Goal: Transaction & Acquisition: Purchase product/service

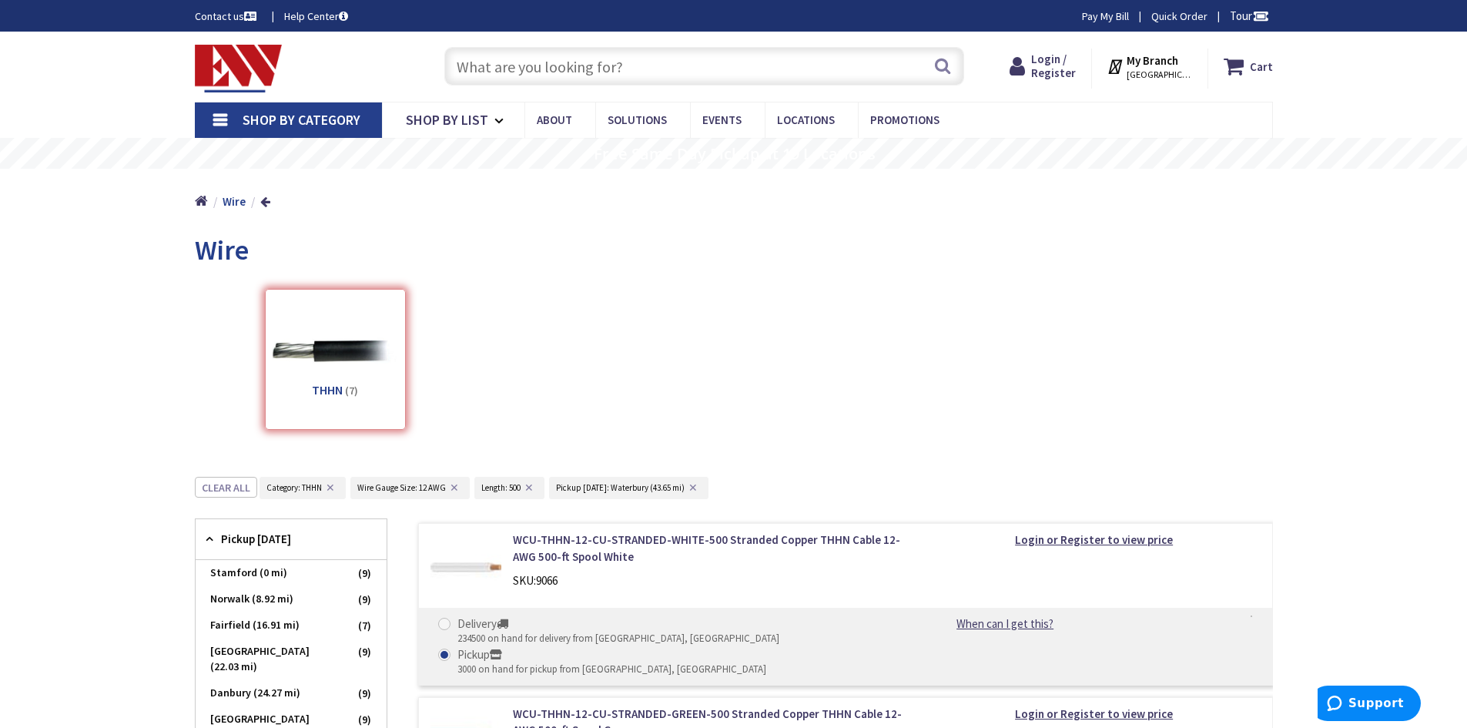
click at [498, 65] on input "text" at bounding box center [704, 66] width 520 height 38
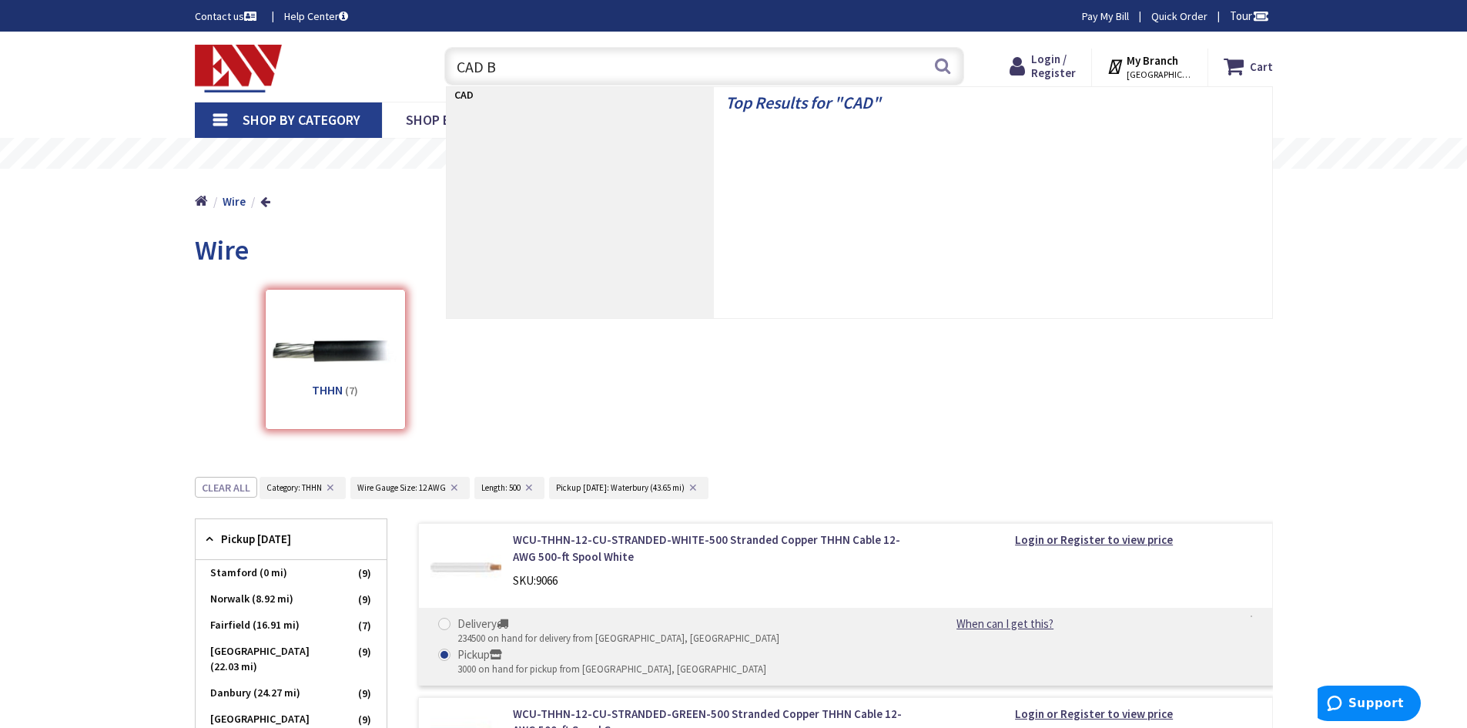
type input "CAD BC"
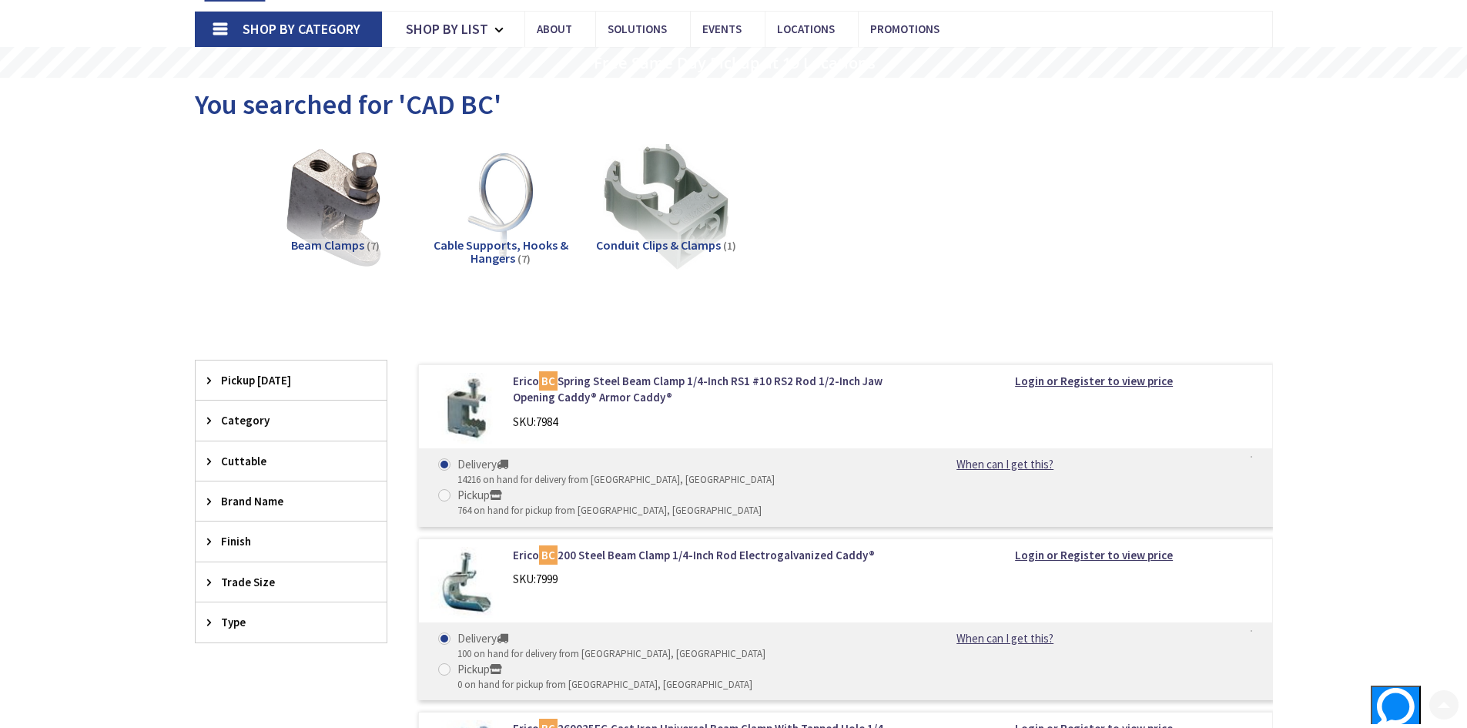
scroll to position [231, 0]
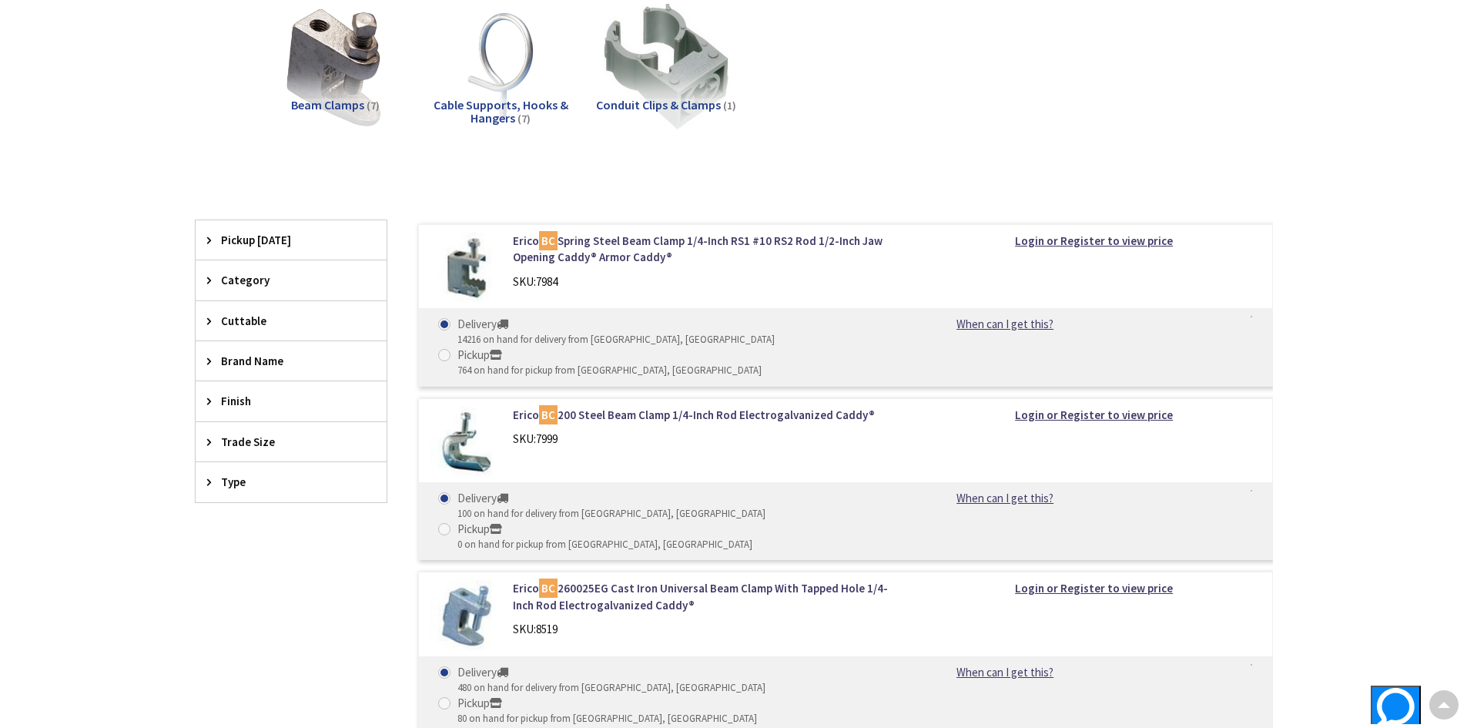
click at [235, 353] on span "Brand Name" at bounding box center [284, 361] width 126 height 16
click at [246, 417] on span "B-Line" at bounding box center [291, 417] width 191 height 26
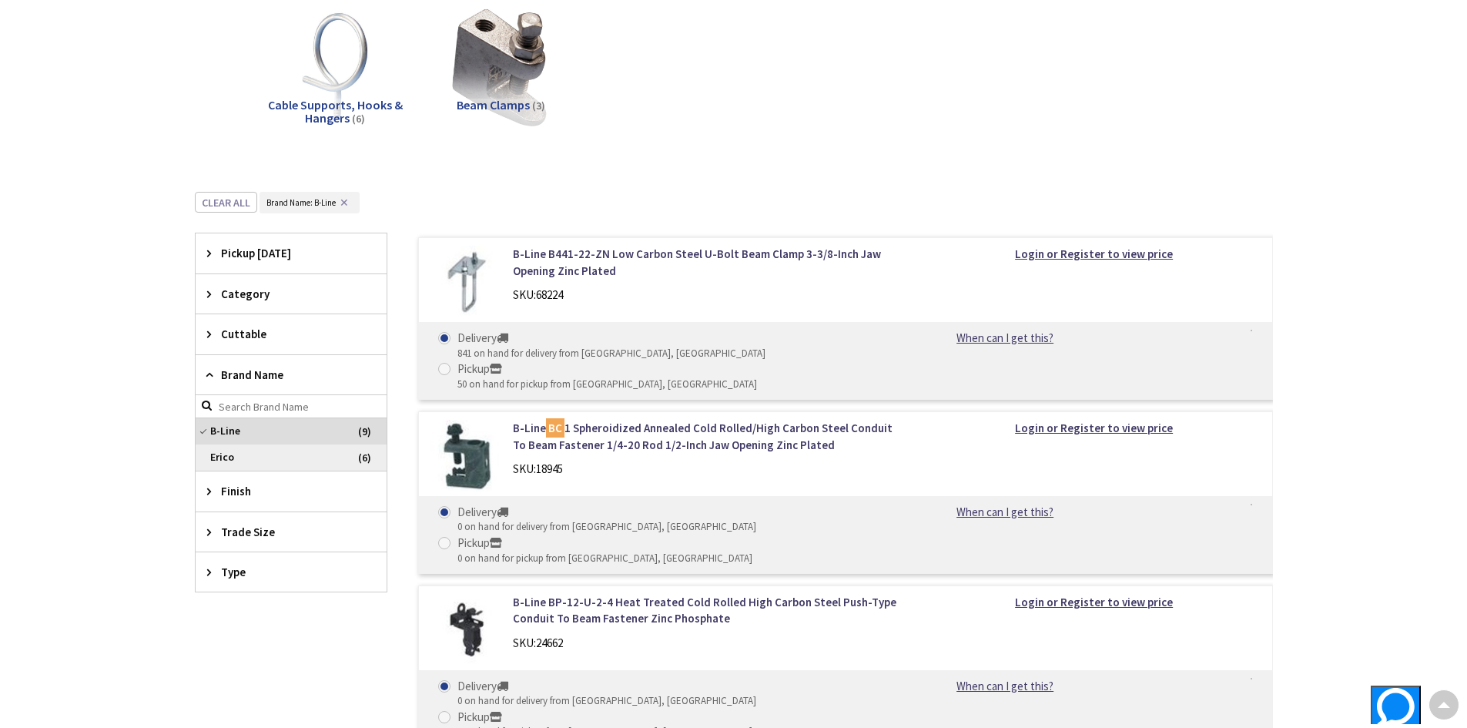
click at [226, 460] on span "Erico" at bounding box center [291, 457] width 191 height 26
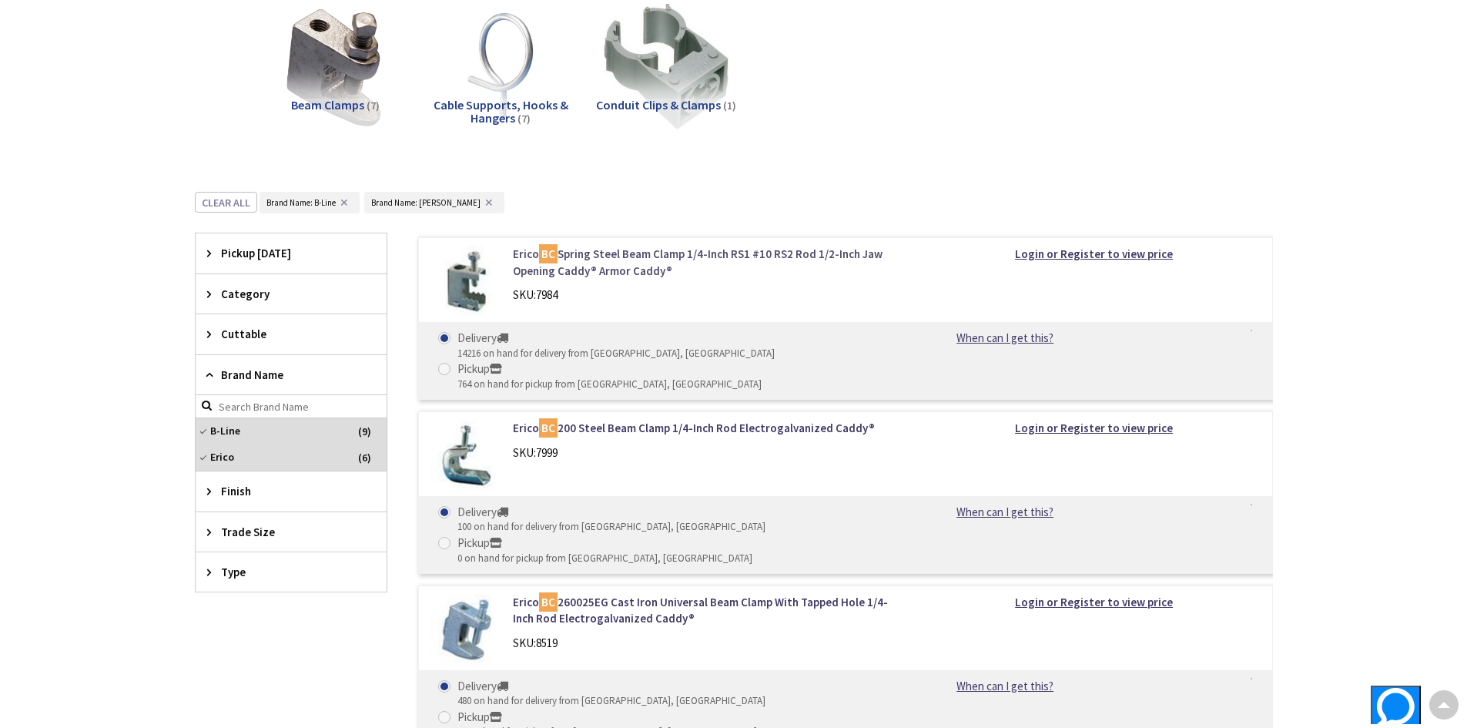
click at [593, 260] on link "Erico BC Spring Steel Beam Clamp 1/4-Inch RS1 #10 RS2 Rod 1/2-Inch Jaw Opening …" at bounding box center [709, 262] width 392 height 33
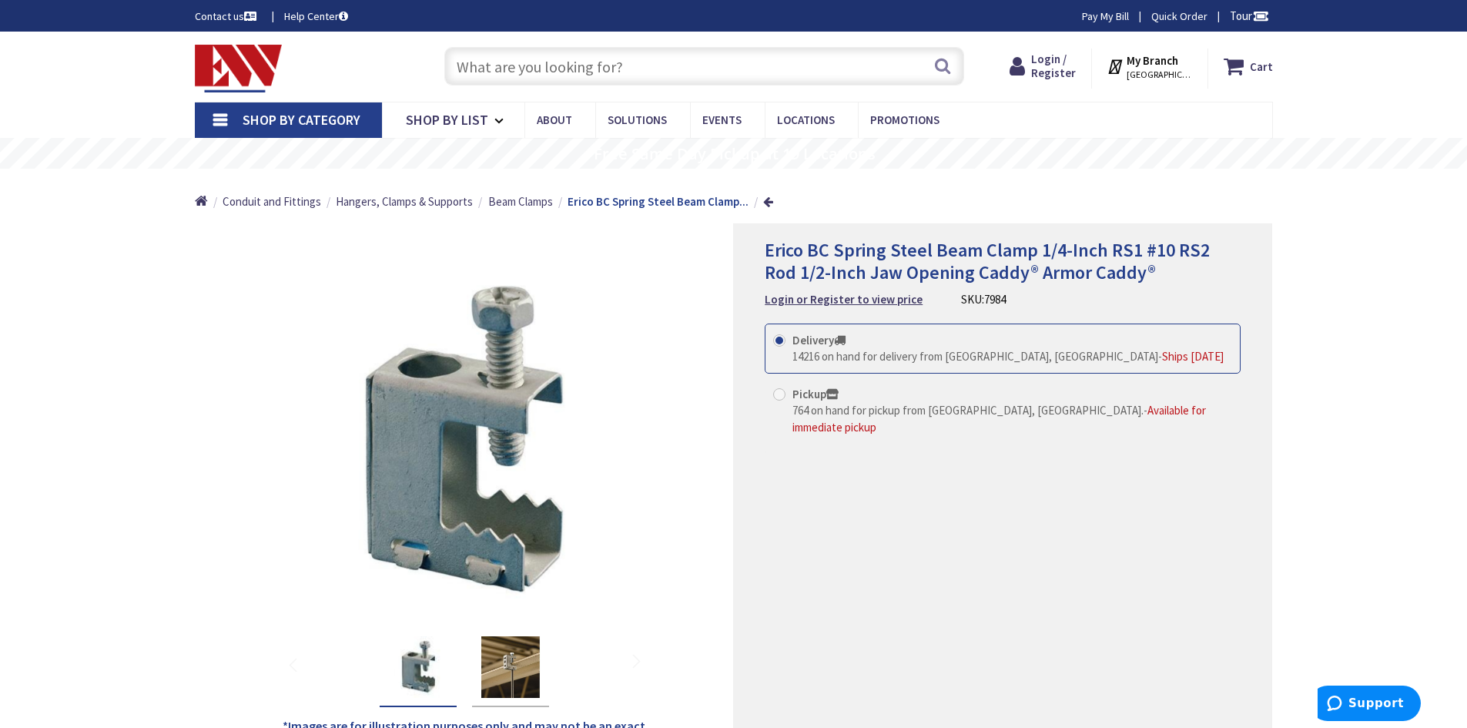
click at [223, 40] on div "Skip to Content Toggle Nav Search Cart My Cart Close" at bounding box center [733, 67] width 1155 height 70
click at [223, 53] on img at bounding box center [239, 69] width 88 height 48
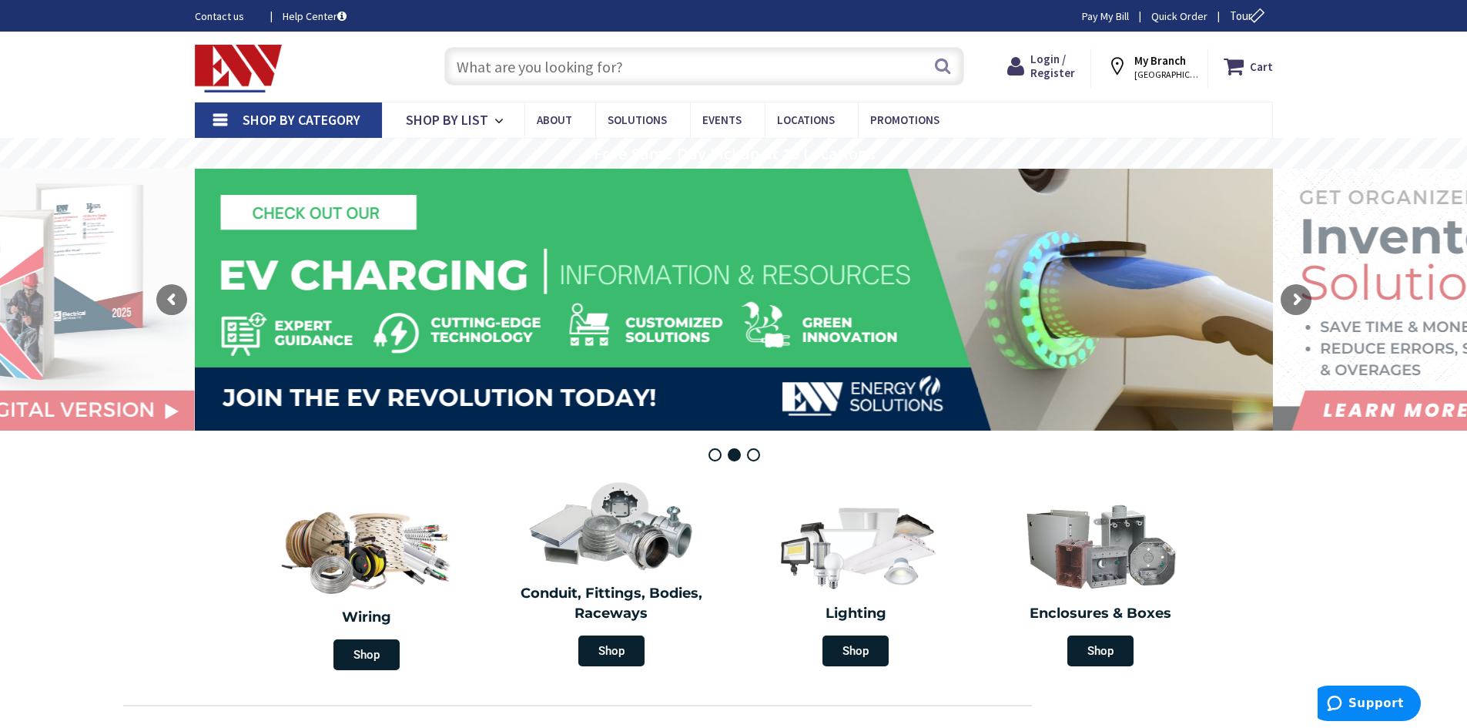
click at [594, 65] on input "text" at bounding box center [704, 66] width 520 height 38
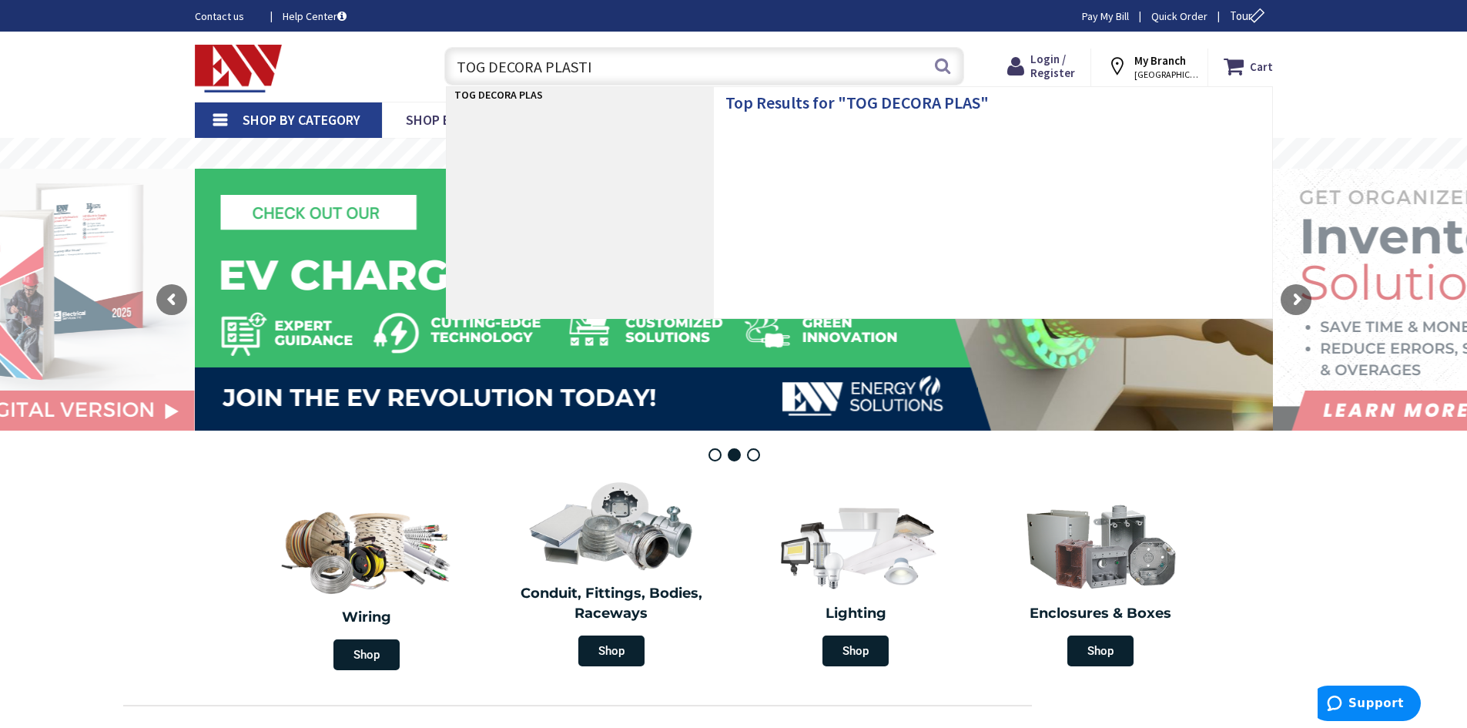
type input "TOG DECORA PLASTIC"
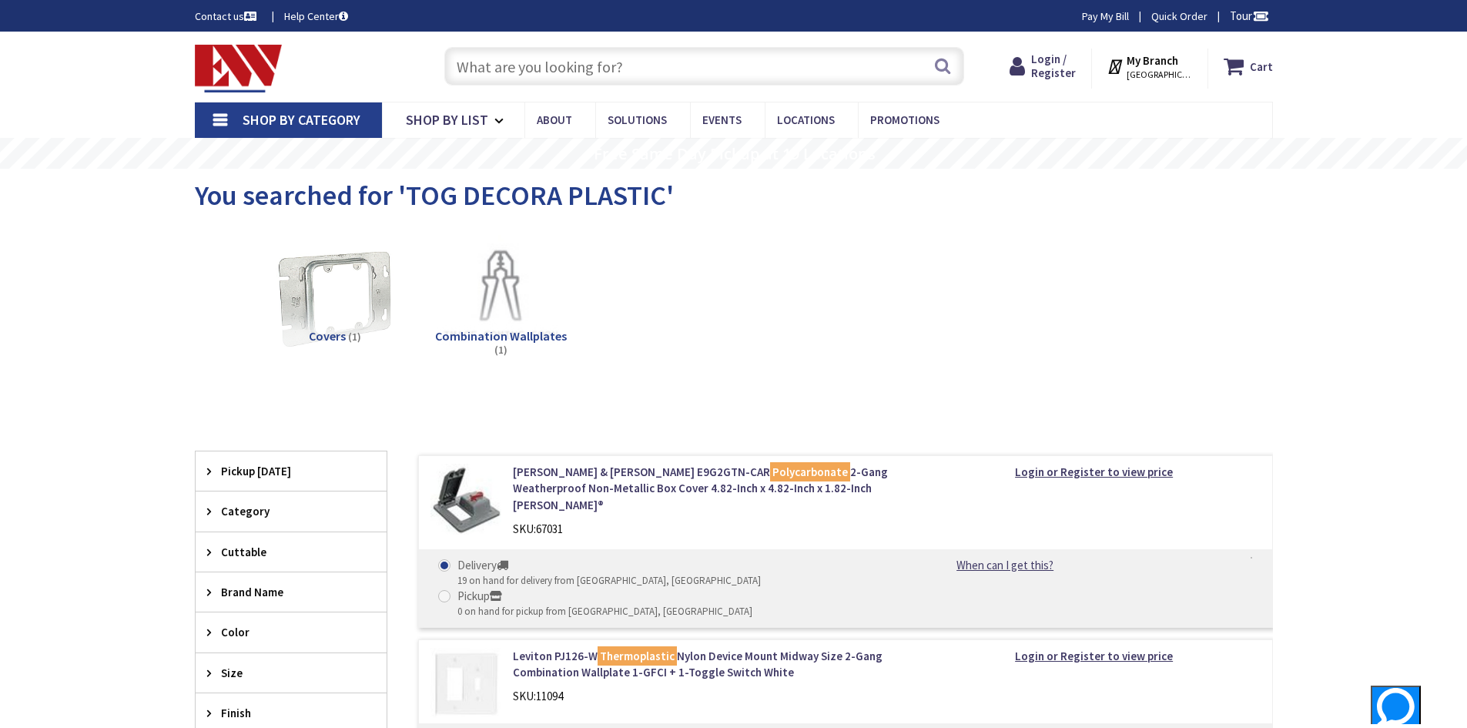
click at [509, 72] on input "text" at bounding box center [704, 66] width 520 height 38
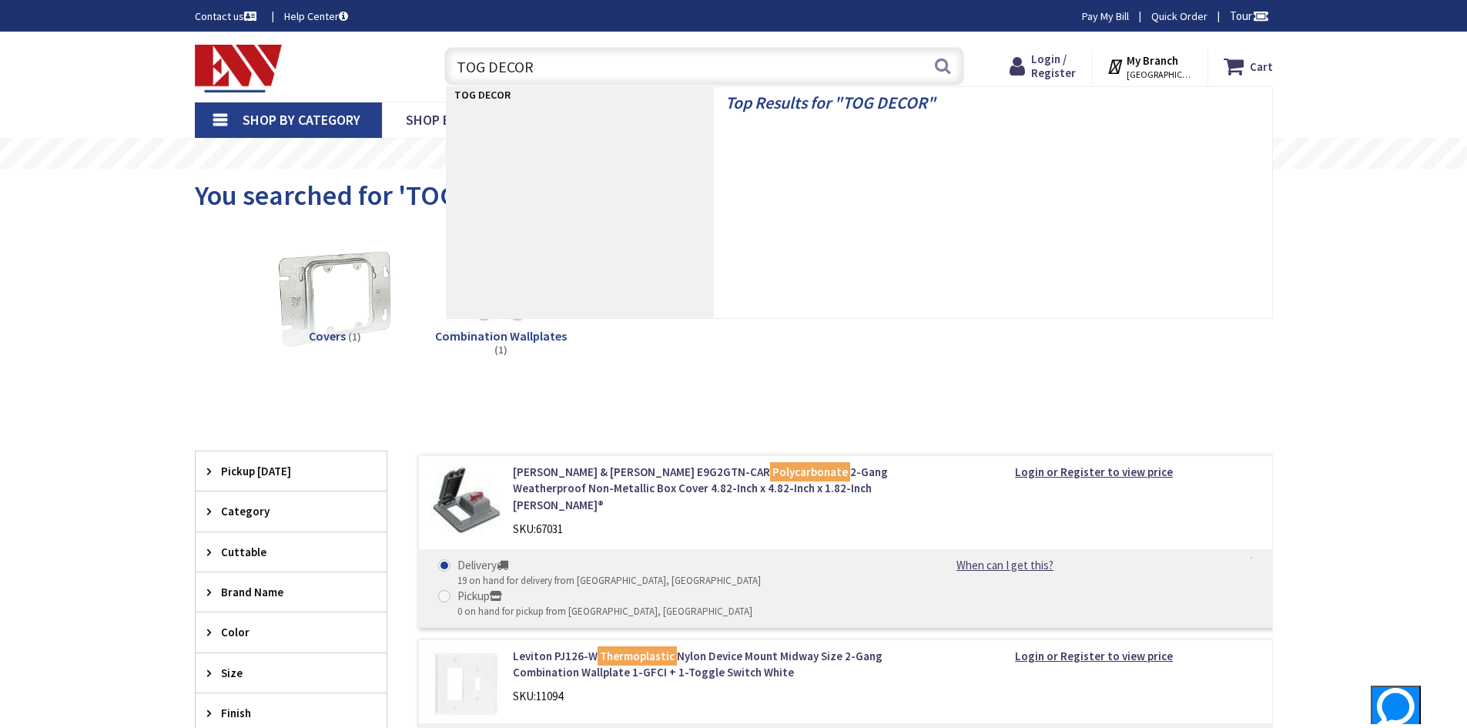
type input "TOG DECORA"
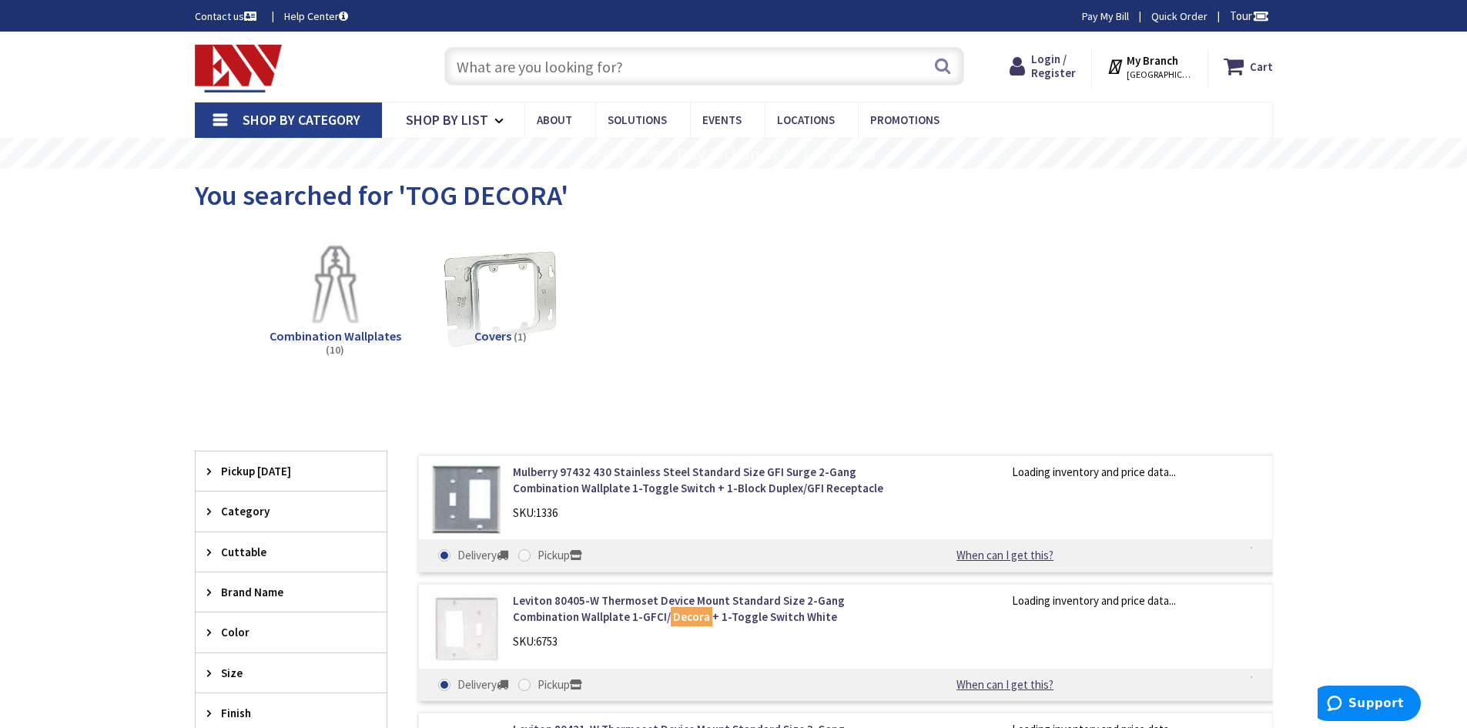
click at [330, 317] on img at bounding box center [334, 296] width 139 height 139
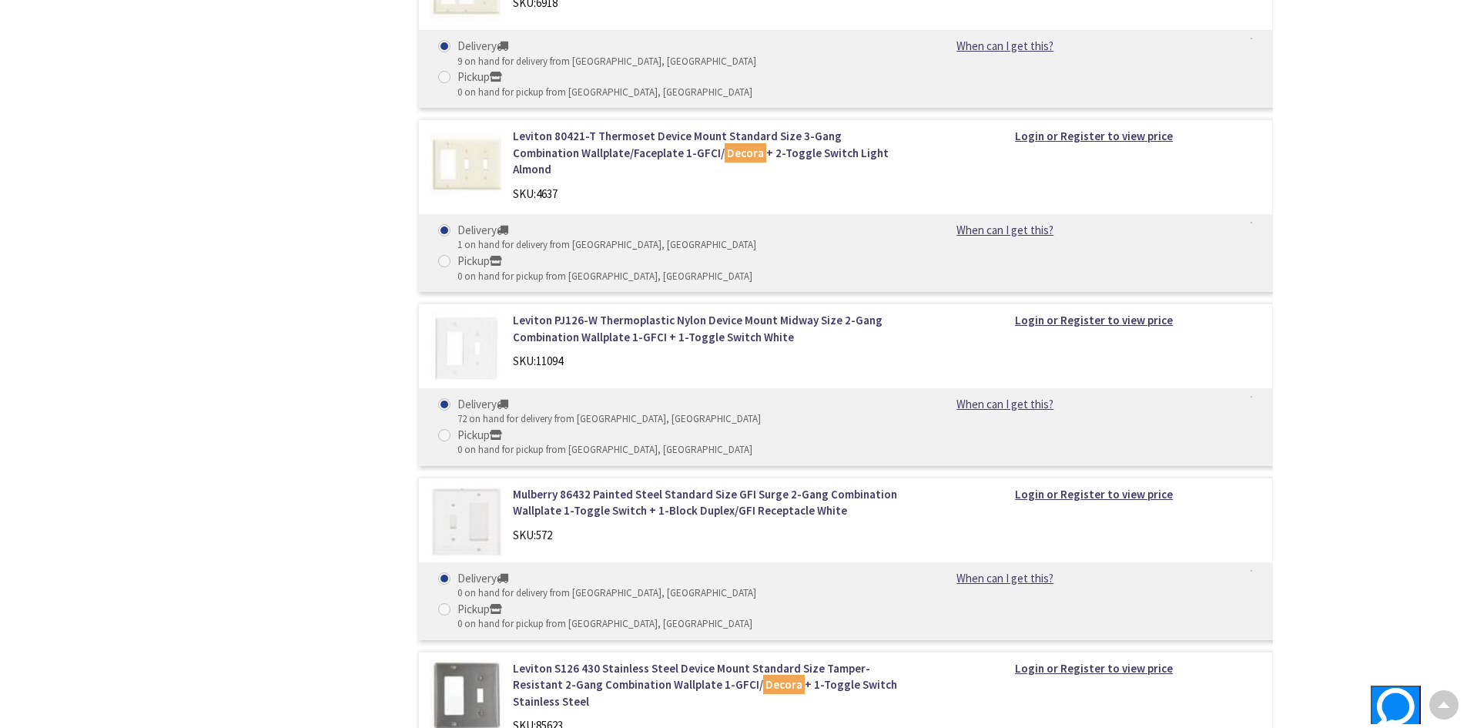
scroll to position [1564, 0]
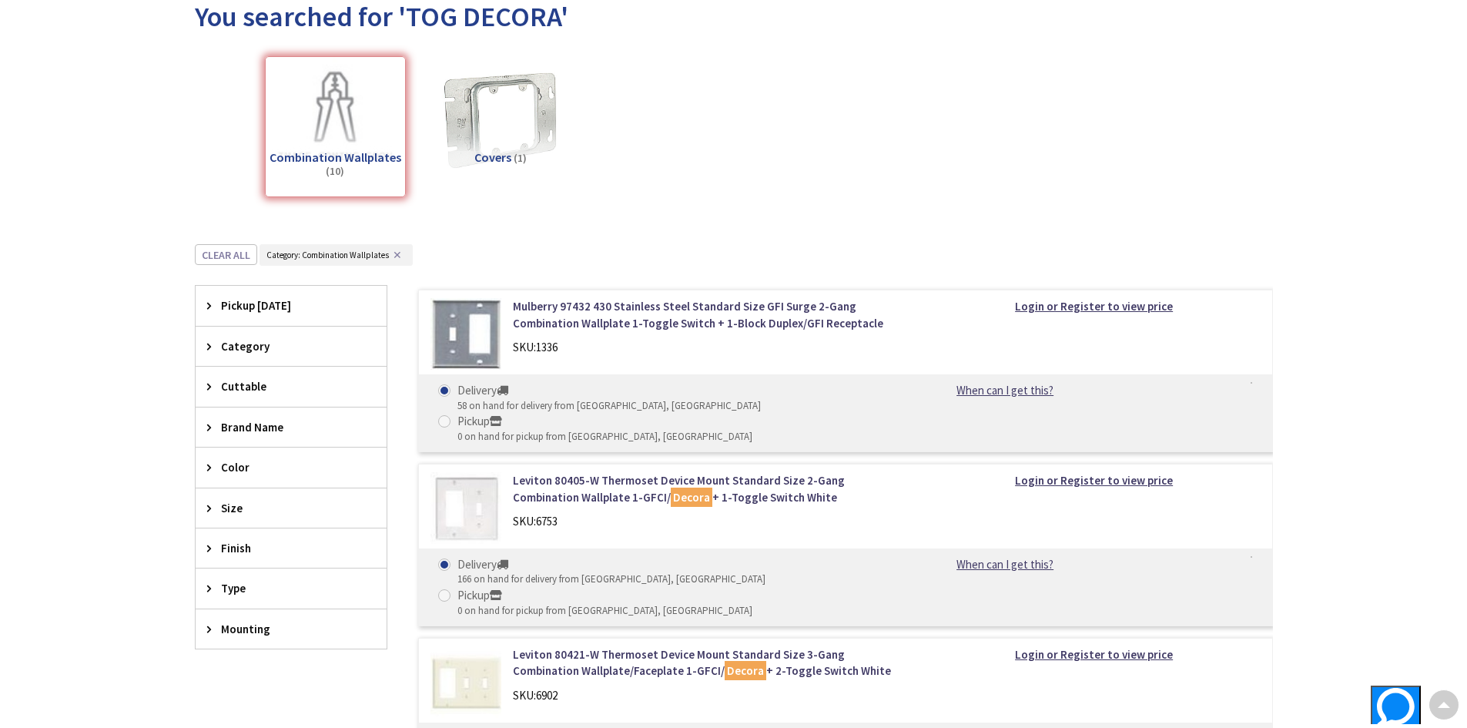
scroll to position [0, 0]
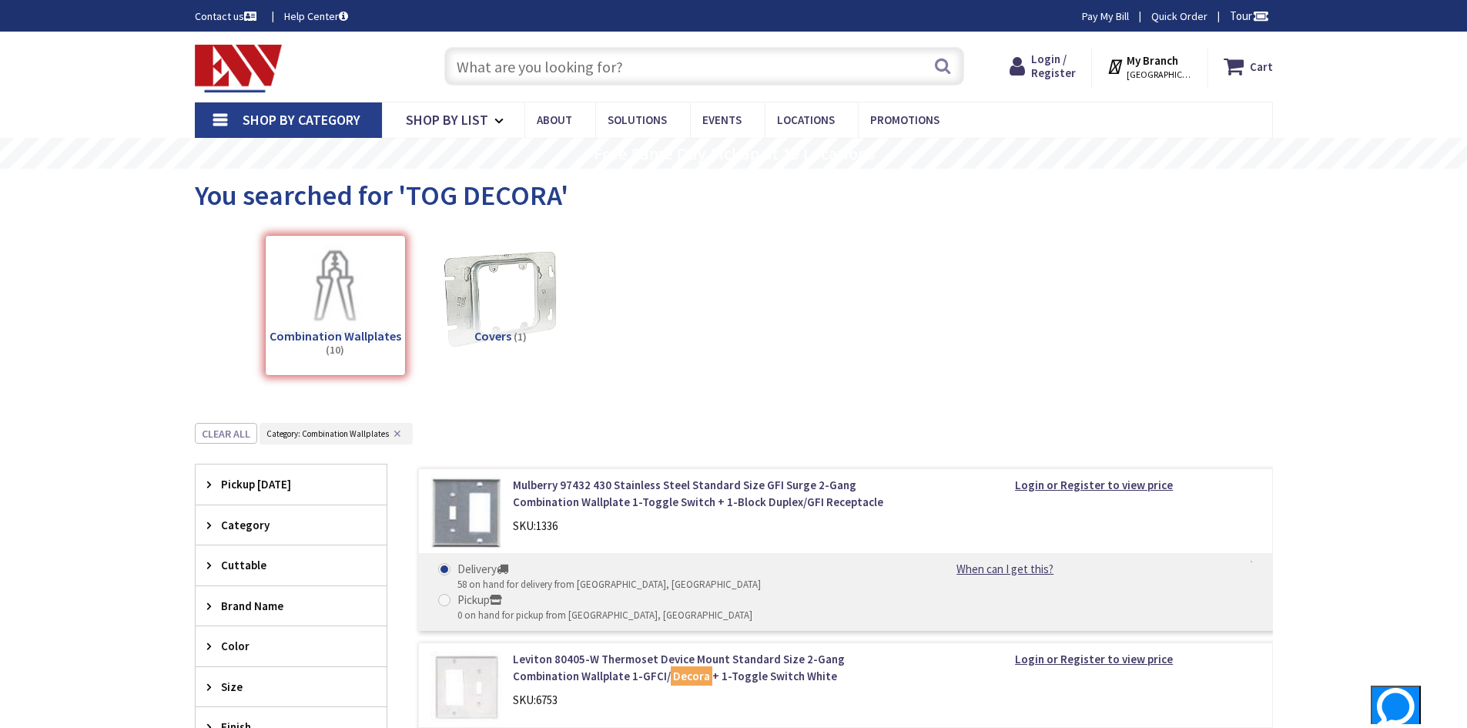
click at [246, 62] on img at bounding box center [239, 69] width 88 height 48
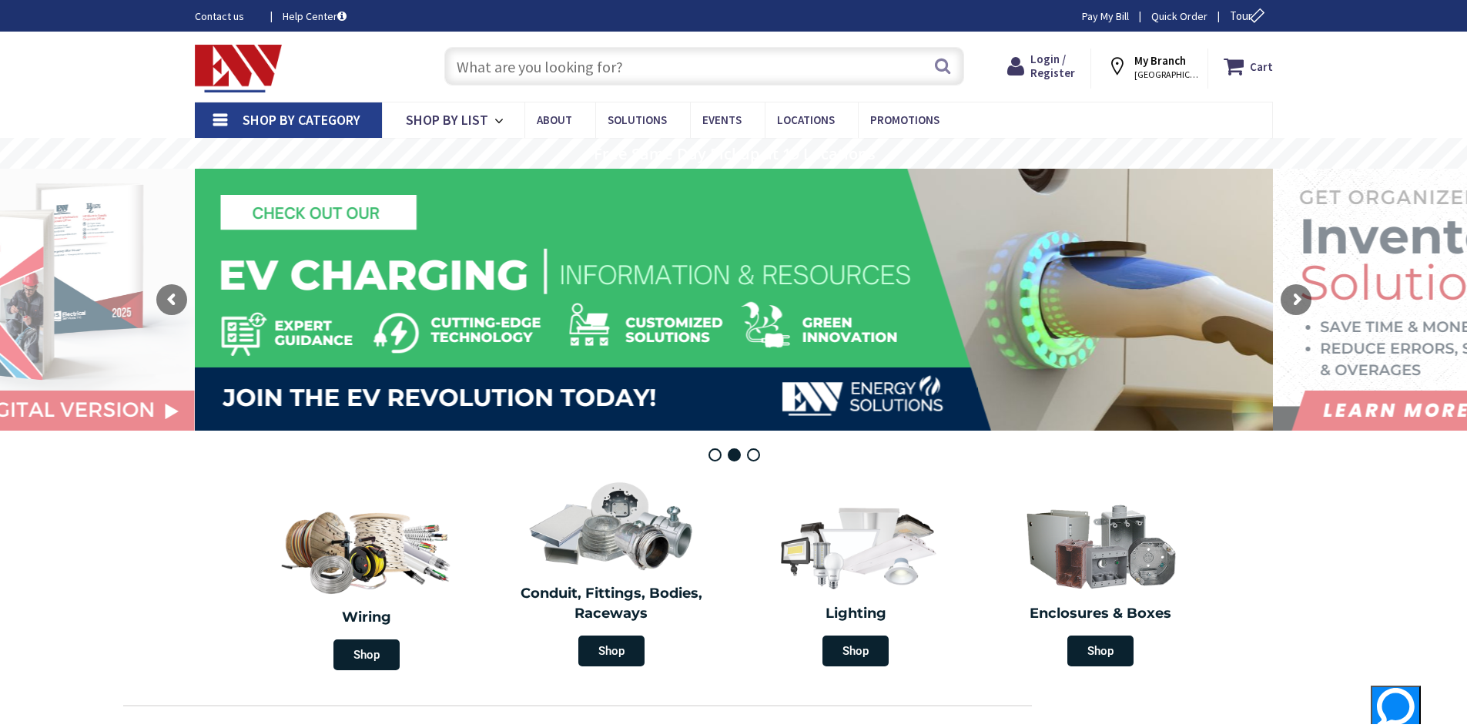
click at [507, 73] on input "text" at bounding box center [704, 66] width 520 height 38
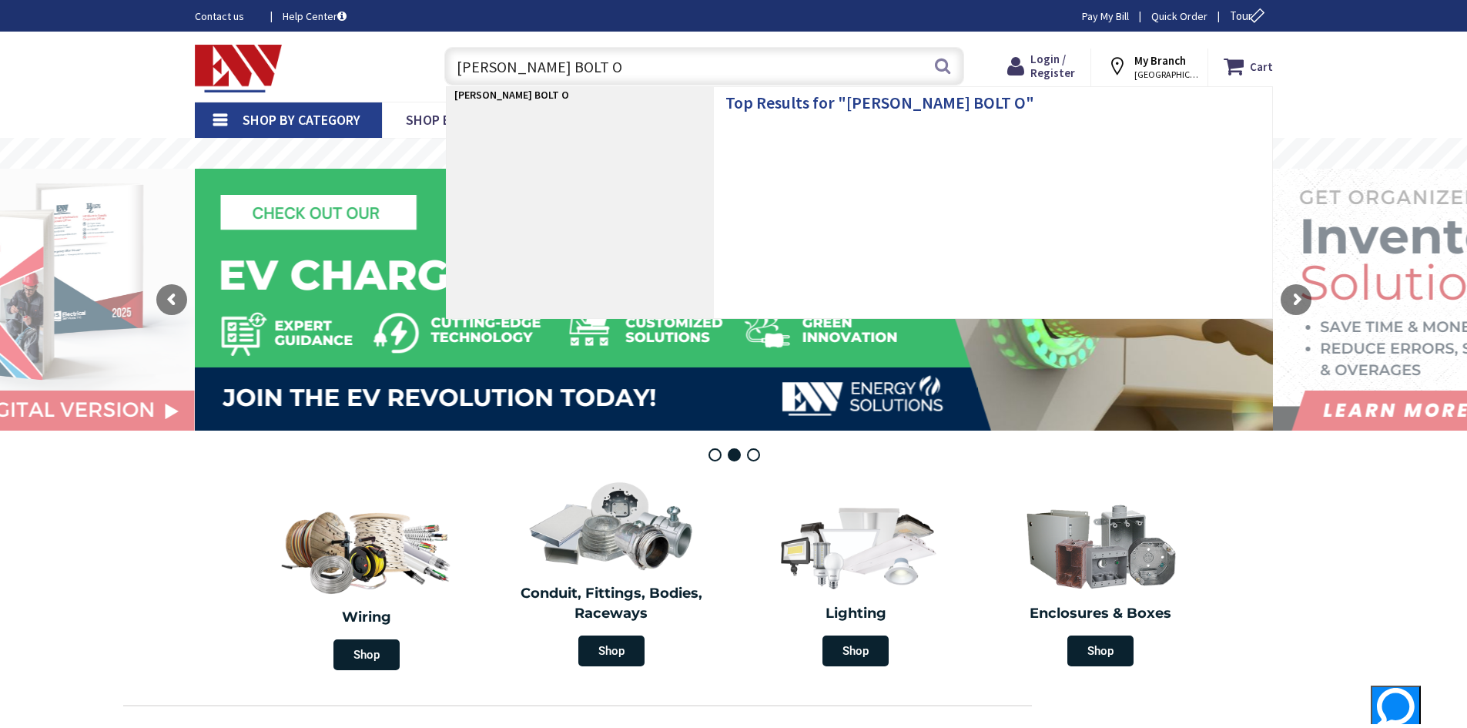
type input "EATON BOLT ON"
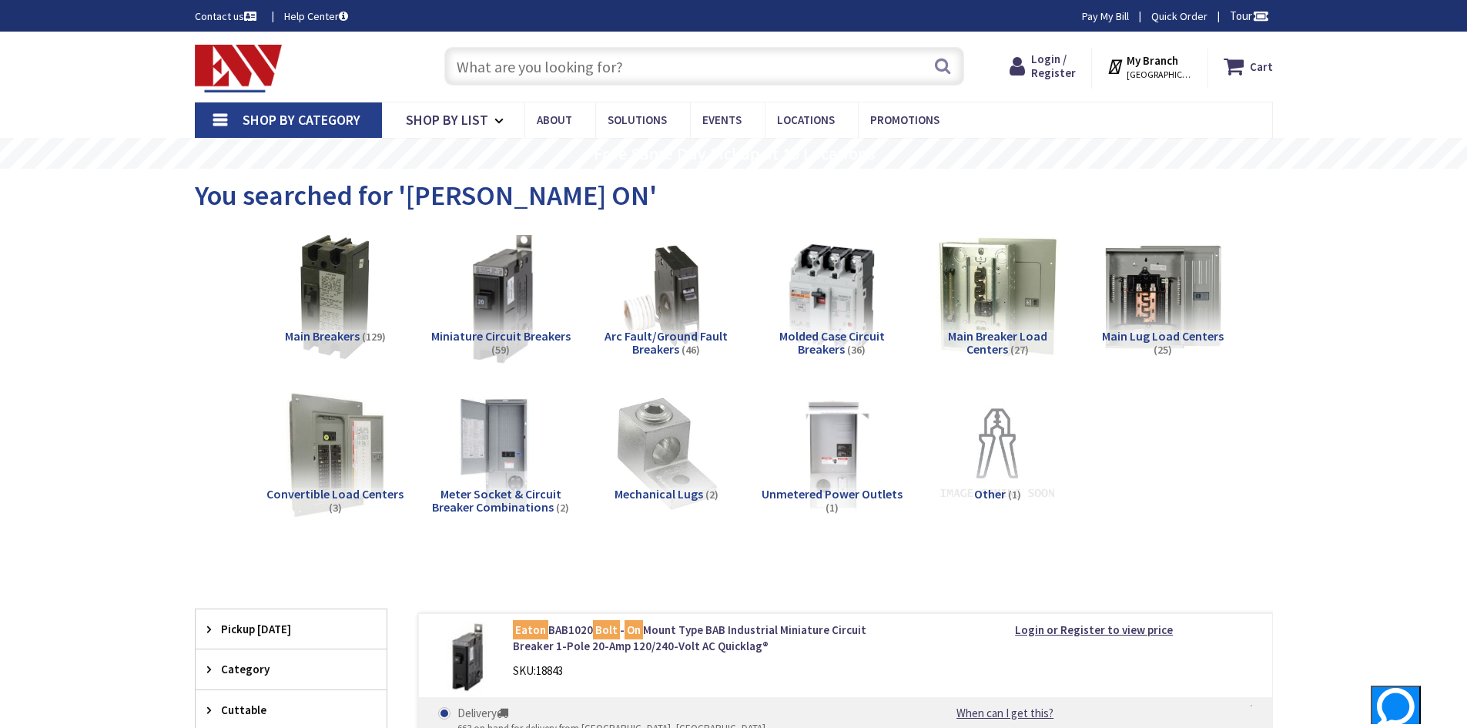
click at [493, 276] on img at bounding box center [499, 296] width 139 height 139
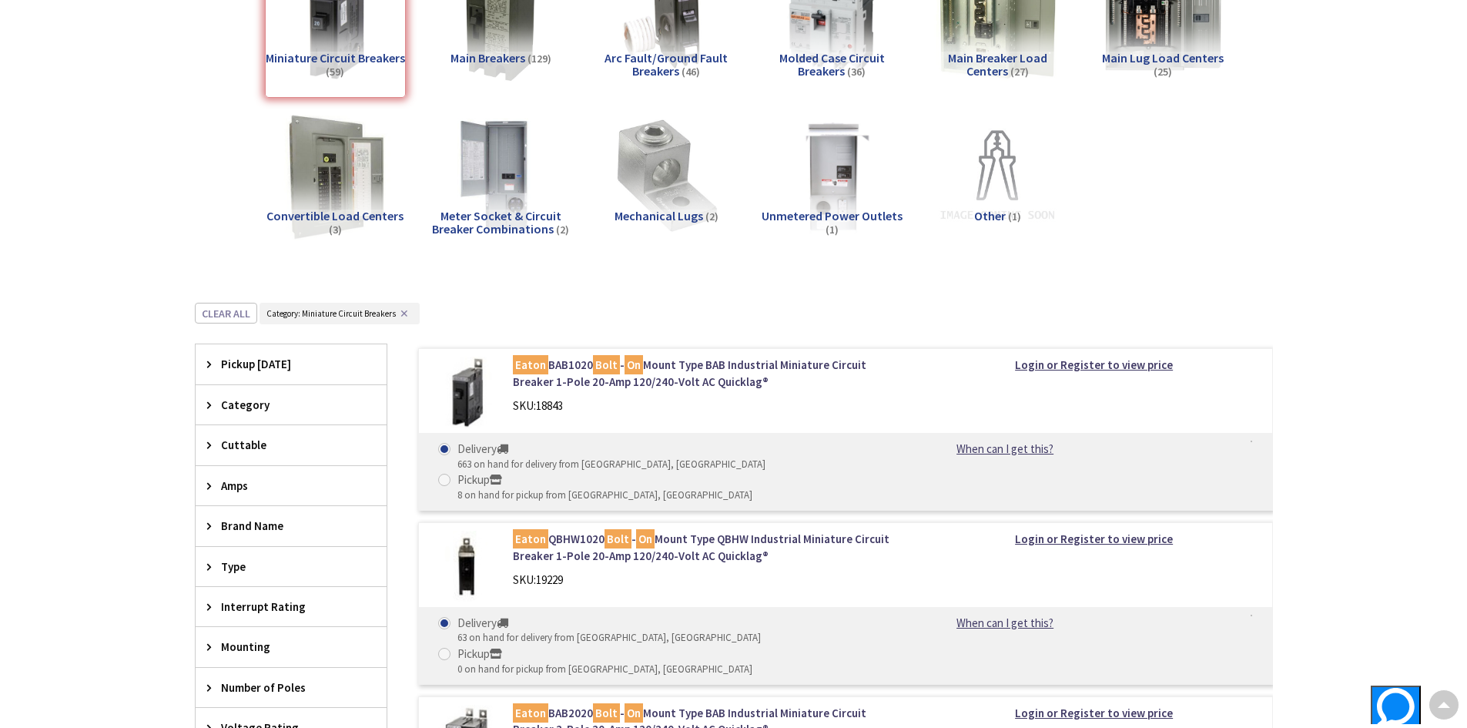
scroll to position [504, 0]
